Goal: Task Accomplishment & Management: Use online tool/utility

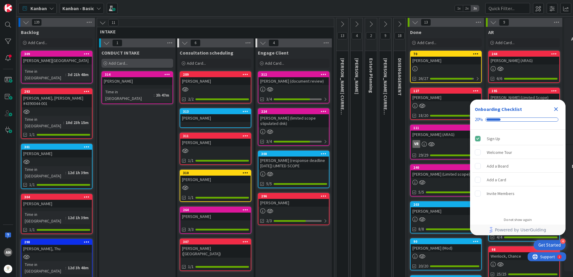
click at [136, 63] on div "Add Card..." at bounding box center [137, 63] width 72 height 9
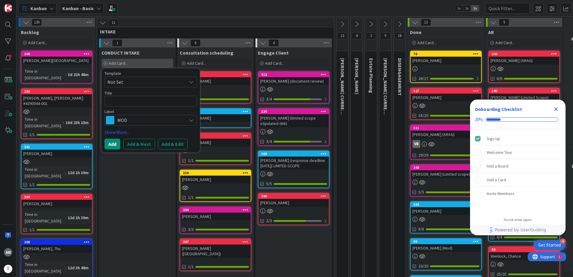
type textarea "x"
type textarea "S"
type textarea "x"
type textarea "Sh"
type textarea "x"
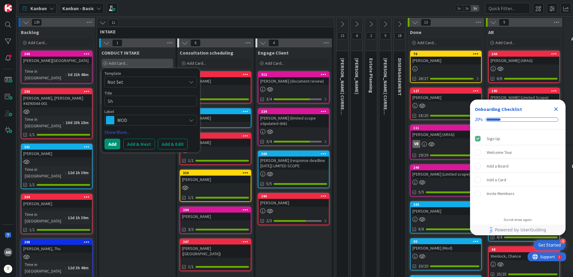
type textarea "Sha"
type textarea "x"
type textarea "Shaf"
type textarea "x"
type textarea "Shafe"
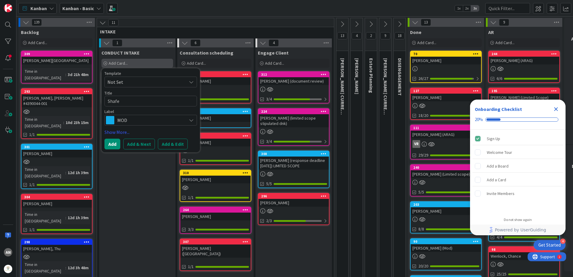
type textarea "x"
type textarea "[PERSON_NAME]"
type textarea "x"
type textarea "[PERSON_NAME],"
type textarea "x"
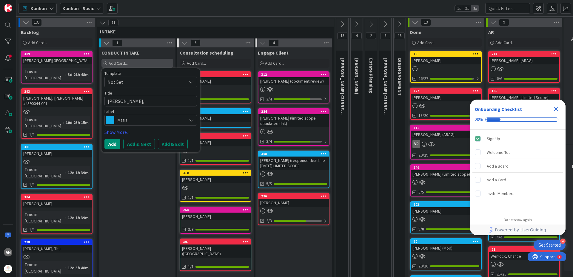
type textarea "[PERSON_NAME],"
type textarea "x"
type textarea "[PERSON_NAME], C"
type textarea "x"
type textarea "[PERSON_NAME]"
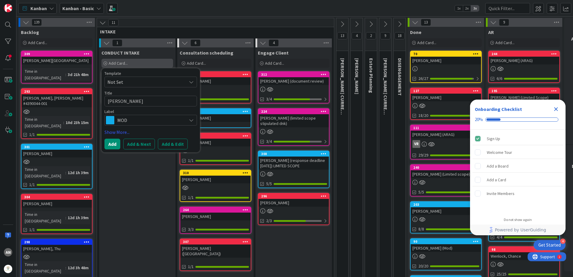
type textarea "x"
type textarea "[PERSON_NAME], Chr"
type textarea "x"
type textarea "[PERSON_NAME]"
type textarea "x"
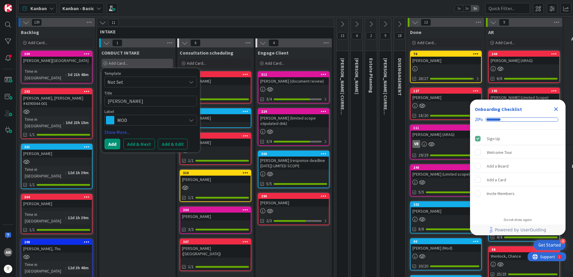
type textarea "[PERSON_NAME]"
type textarea "x"
type textarea "[PERSON_NAME], [DEMOGRAPHIC_DATA]"
type textarea "x"
type textarea "[PERSON_NAME][DEMOGRAPHIC_DATA]"
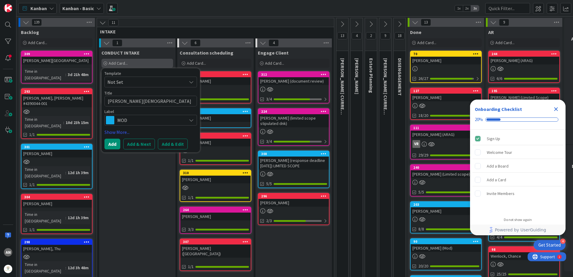
type textarea "x"
type textarea "[PERSON_NAME]"
type textarea "x"
type textarea "[PERSON_NAME]"
click at [131, 118] on span "MOD" at bounding box center [150, 120] width 66 height 8
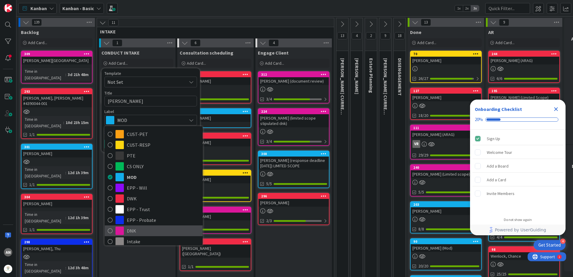
click at [134, 228] on span "DNK" at bounding box center [163, 230] width 73 height 9
type textarea "x"
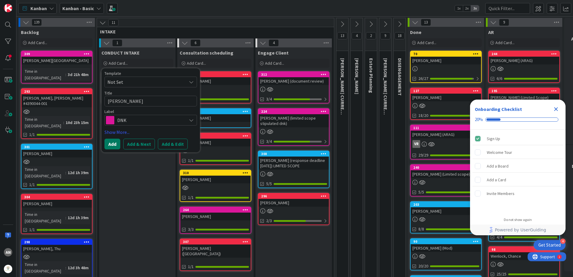
click at [114, 147] on button "Add" at bounding box center [112, 144] width 16 height 11
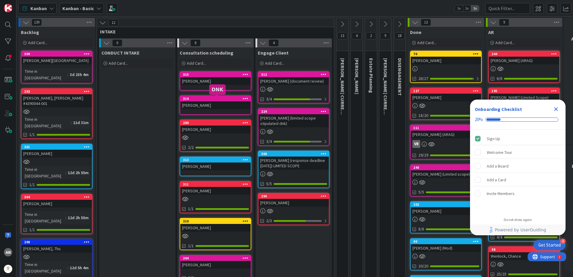
click at [214, 85] on link "315 [PERSON_NAME]" at bounding box center [216, 80] width 72 height 19
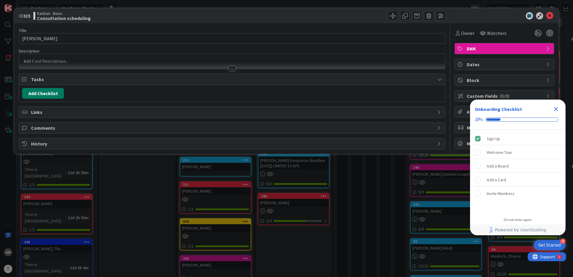
click at [44, 95] on button "Add Checklist" at bounding box center [43, 93] width 42 height 11
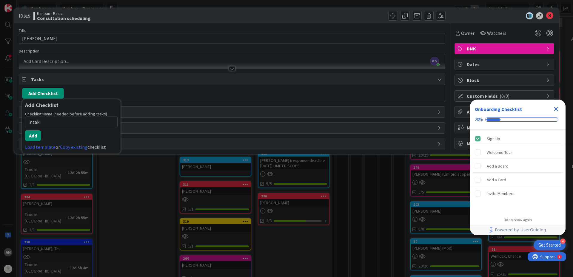
type input "Intake"
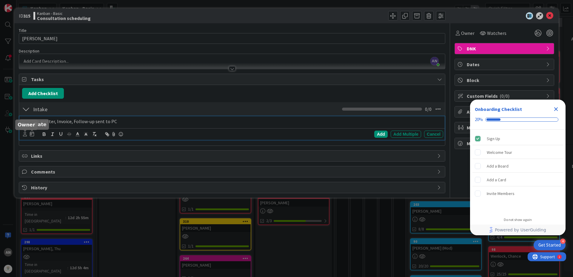
click at [24, 134] on icon at bounding box center [25, 134] width 4 height 4
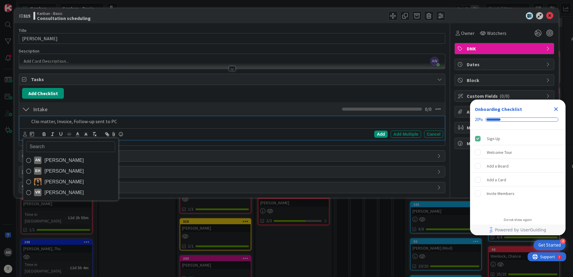
drag, startPoint x: 50, startPoint y: 160, endPoint x: 88, endPoint y: 153, distance: 38.7
click at [50, 160] on span "[PERSON_NAME]" at bounding box center [63, 160] width 39 height 9
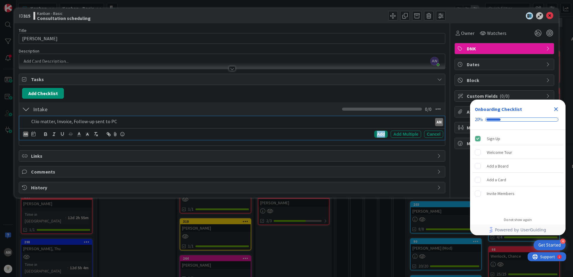
click at [379, 135] on div "Add" at bounding box center [380, 134] width 13 height 7
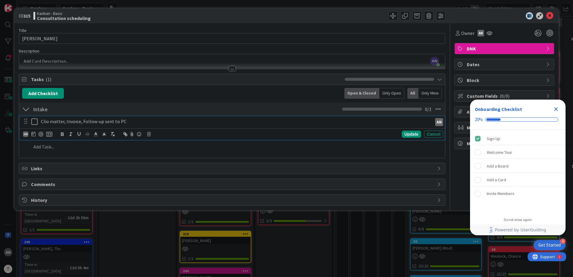
click at [35, 123] on icon at bounding box center [34, 121] width 6 height 7
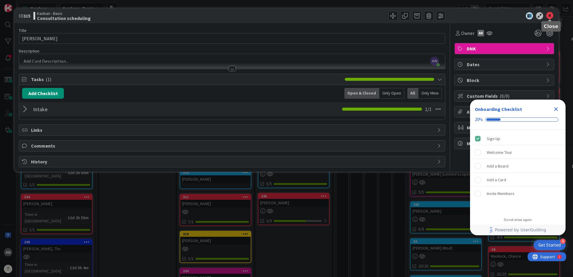
click at [550, 17] on icon at bounding box center [549, 15] width 7 height 7
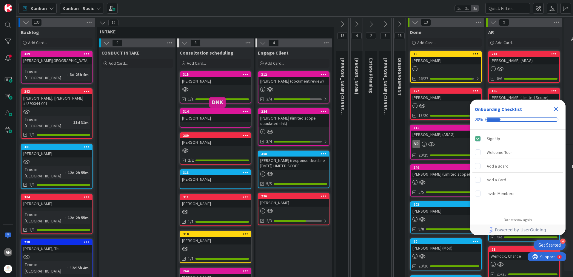
click at [218, 117] on div "[PERSON_NAME]" at bounding box center [215, 118] width 70 height 8
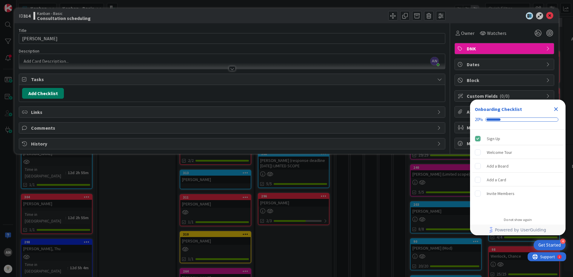
click at [50, 95] on button "Add Checklist" at bounding box center [43, 93] width 42 height 11
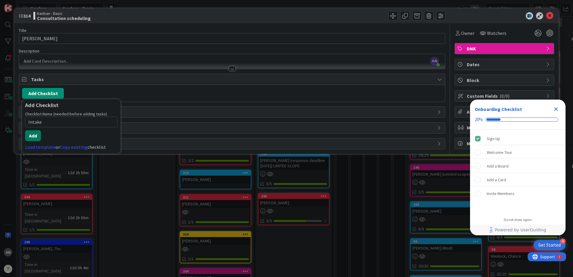
type input "Intake"
click at [32, 137] on button "Add" at bounding box center [33, 135] width 16 height 11
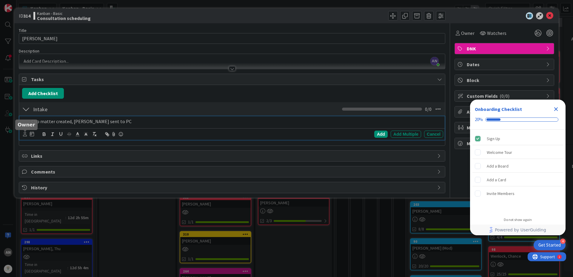
click at [24, 135] on icon at bounding box center [25, 134] width 4 height 4
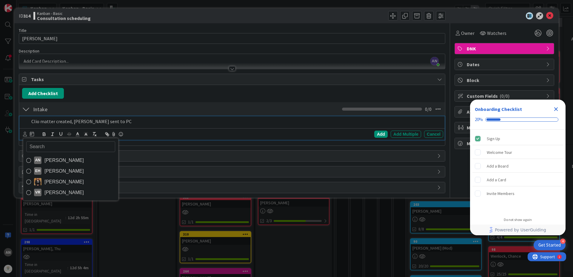
click at [58, 162] on span "[PERSON_NAME]" at bounding box center [63, 160] width 39 height 9
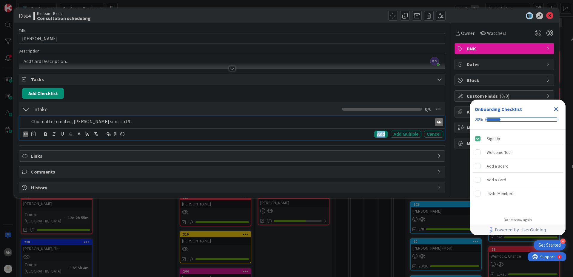
click at [379, 133] on div "Add" at bounding box center [380, 134] width 13 height 7
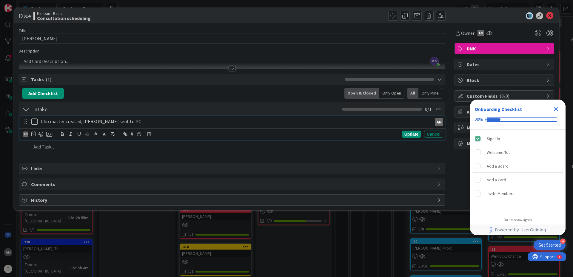
click at [36, 124] on icon at bounding box center [34, 121] width 6 height 7
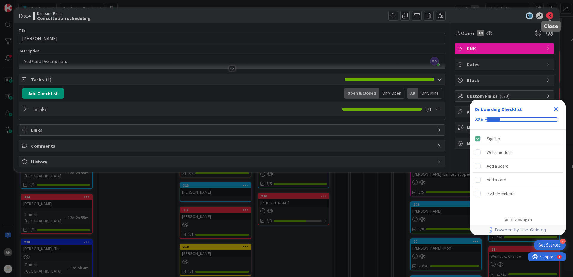
click at [549, 16] on icon at bounding box center [549, 15] width 7 height 7
